Goal: Transaction & Acquisition: Purchase product/service

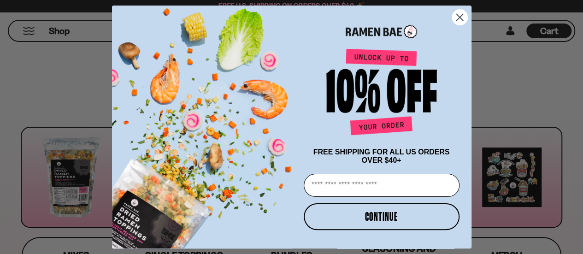
scroll to position [83, 0]
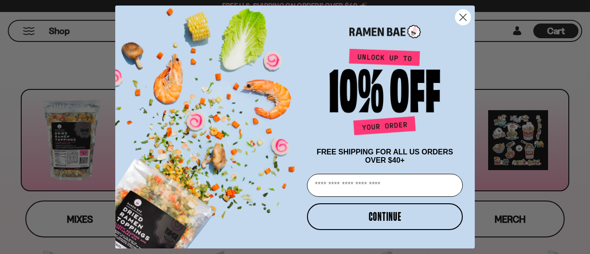
click at [468, 17] on circle "Close dialog" at bounding box center [463, 17] width 15 height 15
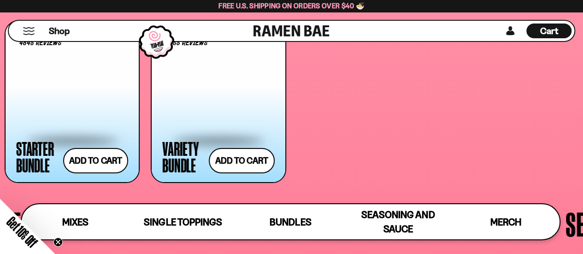
scroll to position [1701, 0]
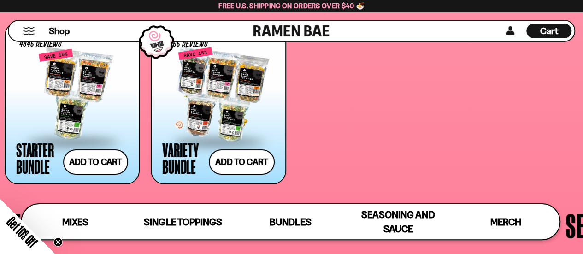
click at [223, 105] on div at bounding box center [218, 94] width 112 height 92
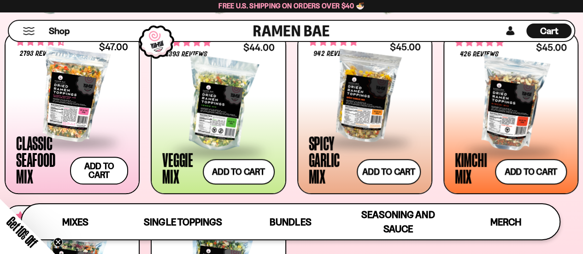
scroll to position [344, 0]
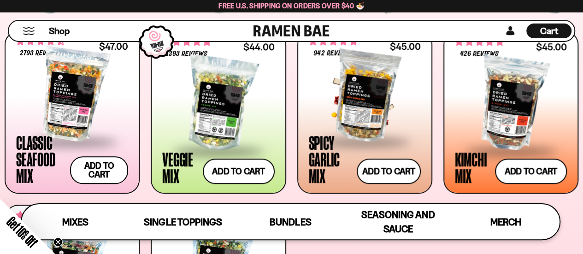
click at [385, 98] on div at bounding box center [365, 94] width 112 height 92
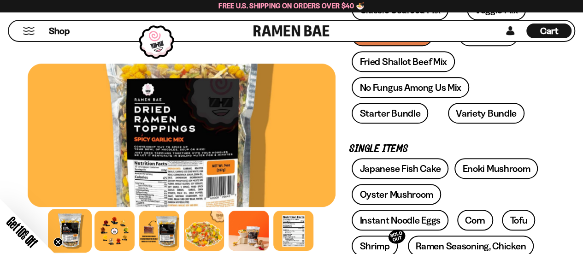
scroll to position [197, 0]
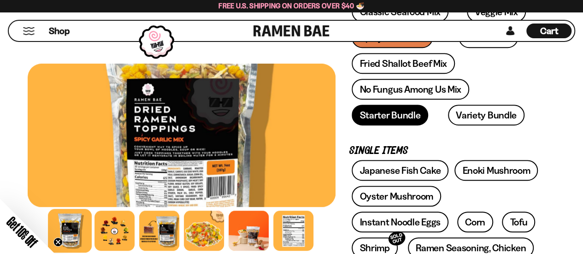
click at [392, 113] on link "Starter Bundle" at bounding box center [390, 115] width 77 height 21
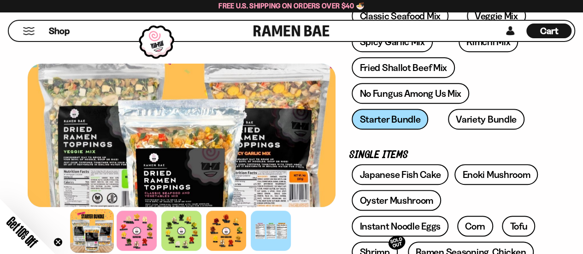
scroll to position [191, 0]
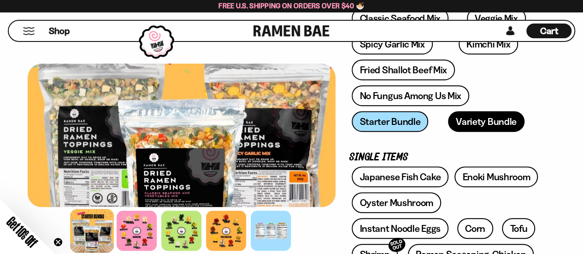
click at [450, 119] on link "Variety Bundle" at bounding box center [486, 121] width 77 height 21
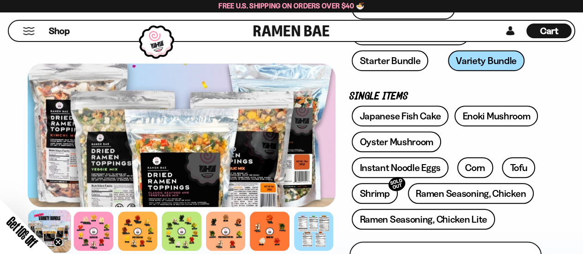
scroll to position [252, 0]
click at [59, 222] on div at bounding box center [49, 231] width 43 height 43
click at [87, 222] on div at bounding box center [93, 231] width 43 height 43
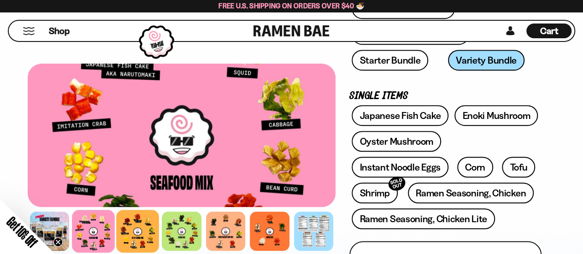
click at [130, 227] on div at bounding box center [137, 231] width 43 height 43
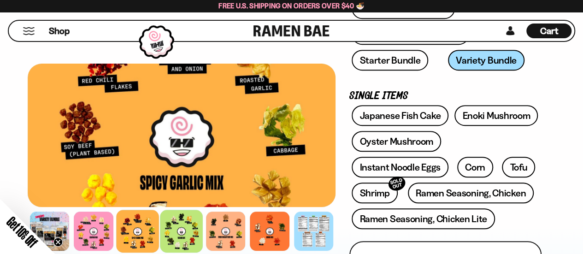
click at [173, 225] on div at bounding box center [181, 231] width 43 height 43
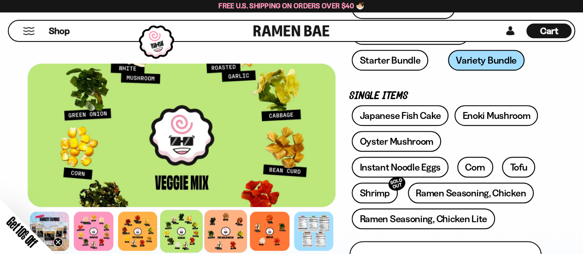
click at [214, 225] on div at bounding box center [225, 231] width 43 height 43
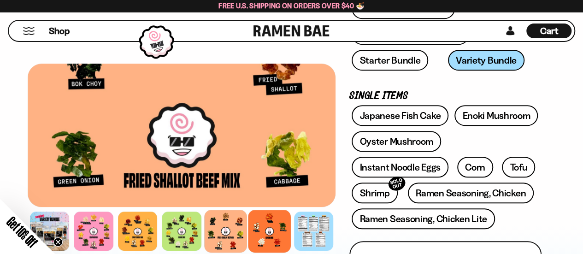
click at [259, 225] on div at bounding box center [269, 231] width 43 height 43
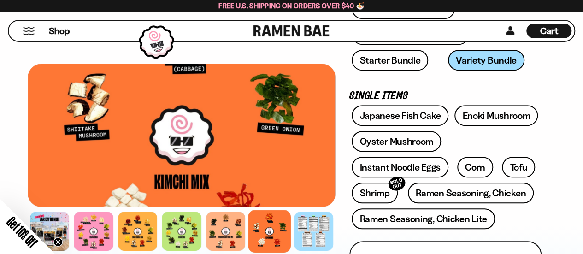
click at [231, 155] on div at bounding box center [182, 135] width 308 height 143
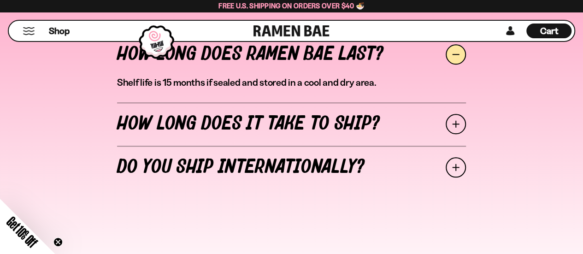
scroll to position [3905, 0]
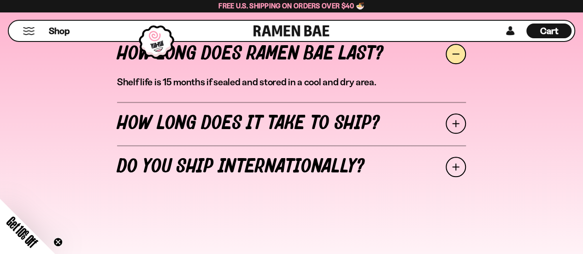
click at [313, 121] on link "How long does it take to ship?" at bounding box center [291, 123] width 349 height 43
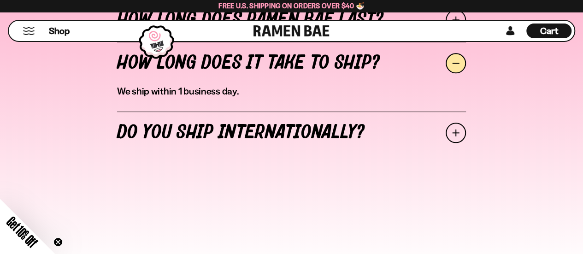
scroll to position [3941, 0]
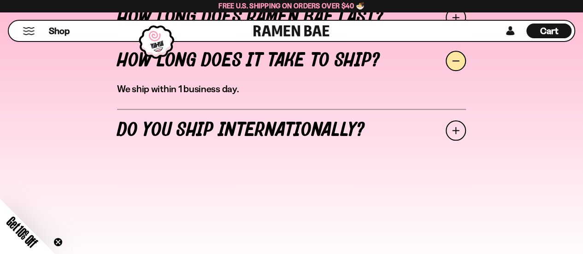
click at [313, 121] on link "Do you ship internationally?" at bounding box center [291, 130] width 349 height 43
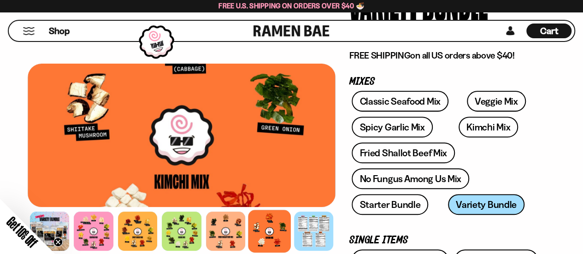
scroll to position [106, 0]
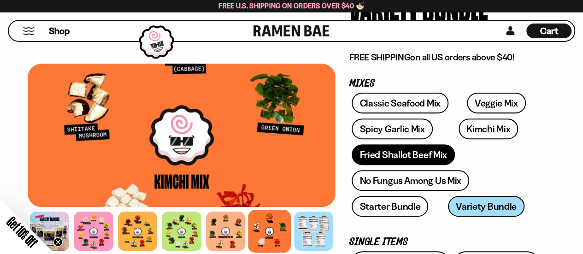
click at [386, 153] on link "Fried Shallot Beef Mix" at bounding box center [403, 154] width 103 height 21
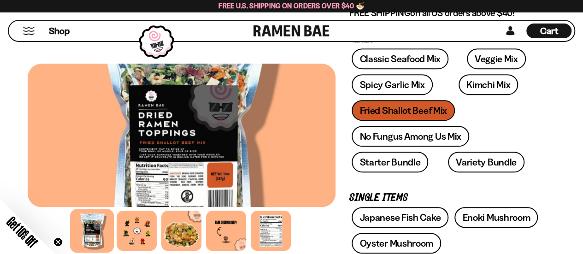
scroll to position [185, 0]
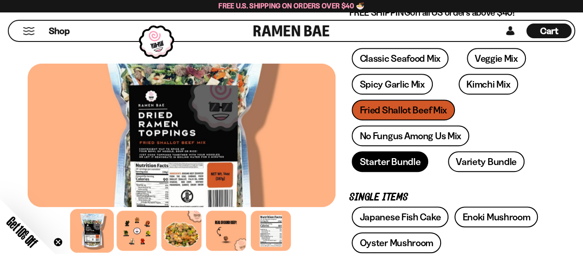
click at [382, 166] on link "Starter Bundle" at bounding box center [390, 161] width 77 height 21
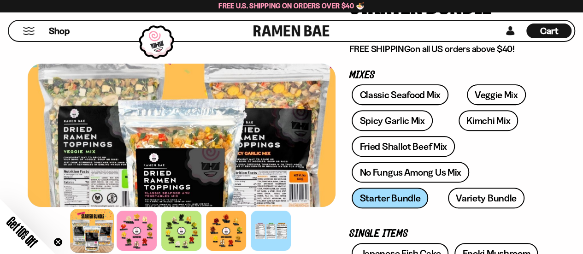
scroll to position [114, 0]
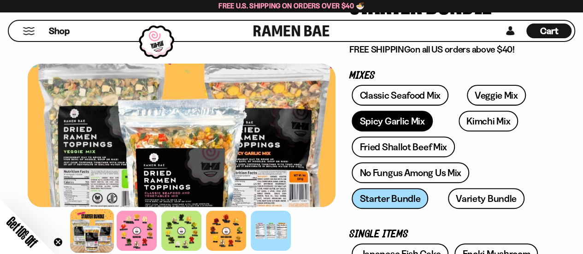
click at [394, 126] on link "Spicy Garlic Mix" at bounding box center [392, 121] width 81 height 21
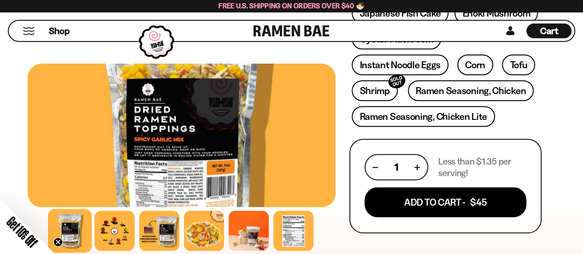
scroll to position [356, 0]
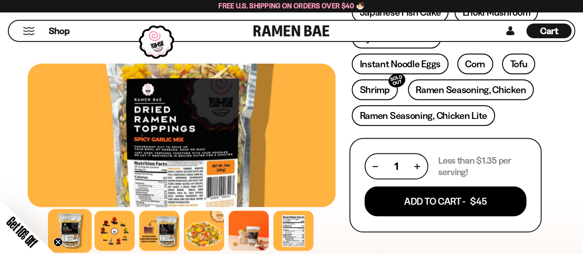
click at [418, 165] on button "button" at bounding box center [417, 166] width 5 height 5
click at [375, 167] on button "button" at bounding box center [375, 166] width 5 height 5
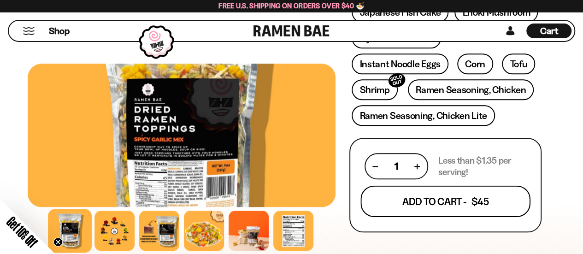
click at [415, 199] on button "Add To Cart - $45" at bounding box center [446, 201] width 170 height 31
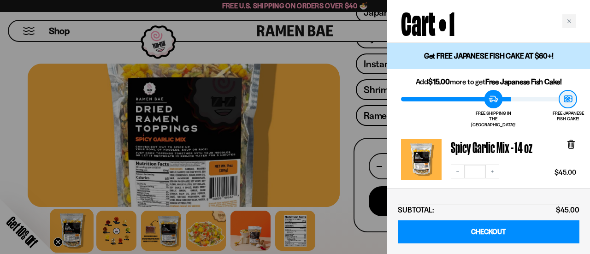
click at [348, 149] on div at bounding box center [295, 127] width 590 height 254
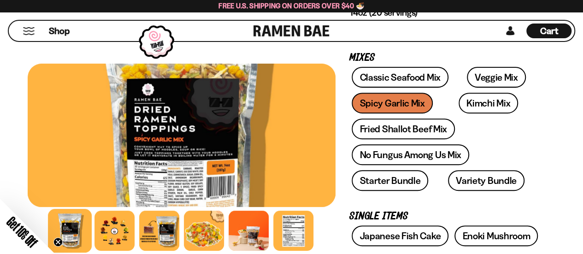
scroll to position [132, 0]
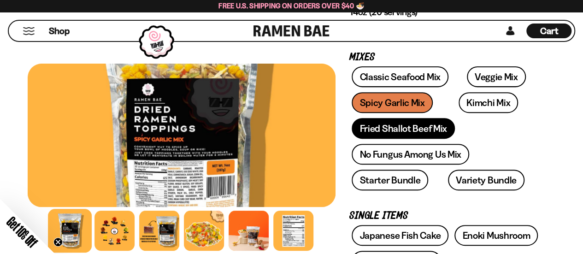
click at [387, 128] on link "Fried Shallot Beef Mix" at bounding box center [403, 128] width 103 height 21
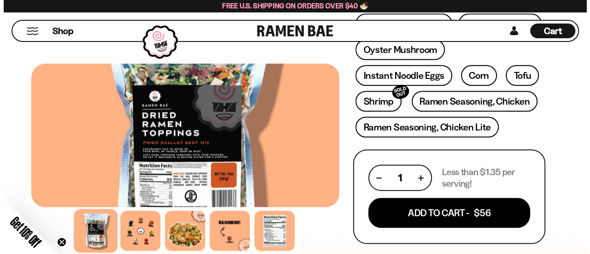
scroll to position [382, 0]
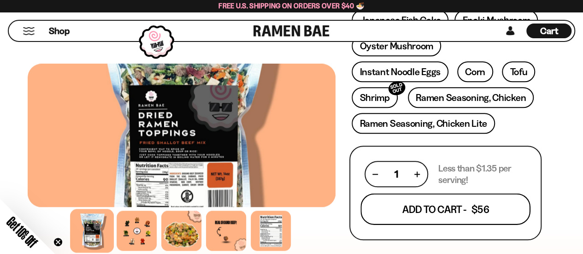
click at [419, 208] on button "Add To Cart - $56" at bounding box center [446, 209] width 170 height 31
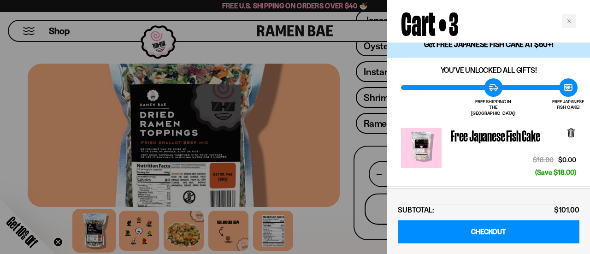
scroll to position [0, 0]
